Goal: Check status: Check status

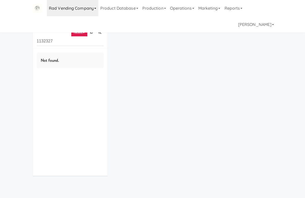
click at [61, 10] on link "Rad Vending Company" at bounding box center [72, 8] width 51 height 16
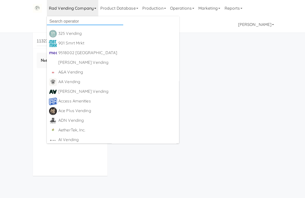
click at [68, 23] on input "text" at bounding box center [85, 22] width 76 height 8
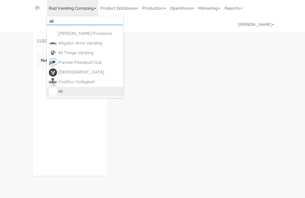
type input "all"
click at [70, 93] on div "All" at bounding box center [89, 92] width 63 height 8
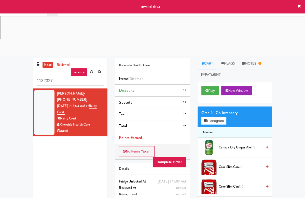
click at [224, 164] on span "Coke Slim Can 7/0" at bounding box center [240, 167] width 43 height 6
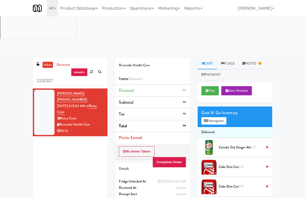
click at [224, 164] on span "Coke Slim Can 7/0" at bounding box center [240, 167] width 43 height 6
